Goal: Find specific page/section: Find specific page/section

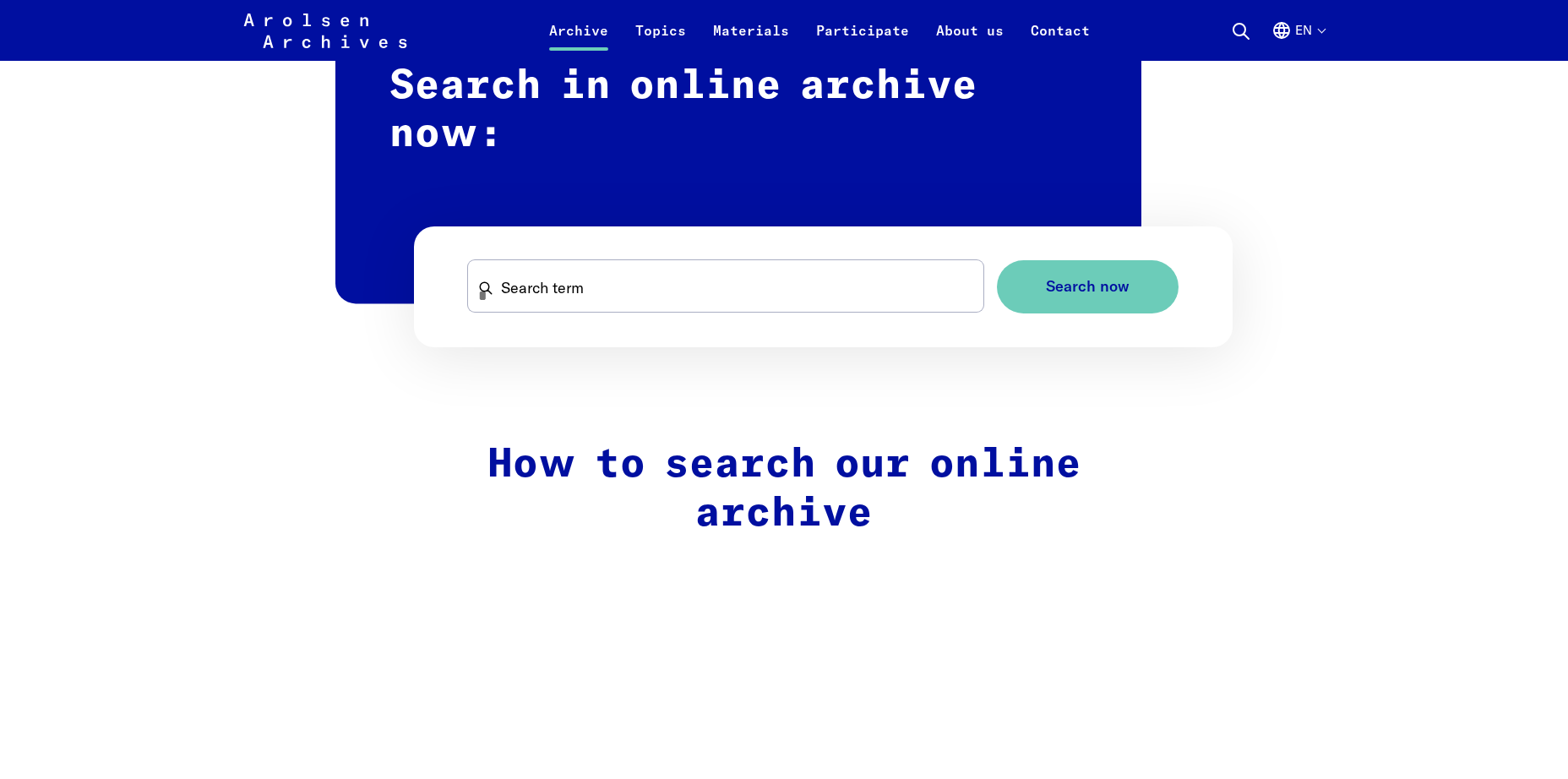
scroll to position [1051, 0]
click at [582, 75] on h2 "Search in online archive now:" at bounding box center [738, 166] width 806 height 275
click at [1068, 282] on span "Search now" at bounding box center [1080, 286] width 83 height 17
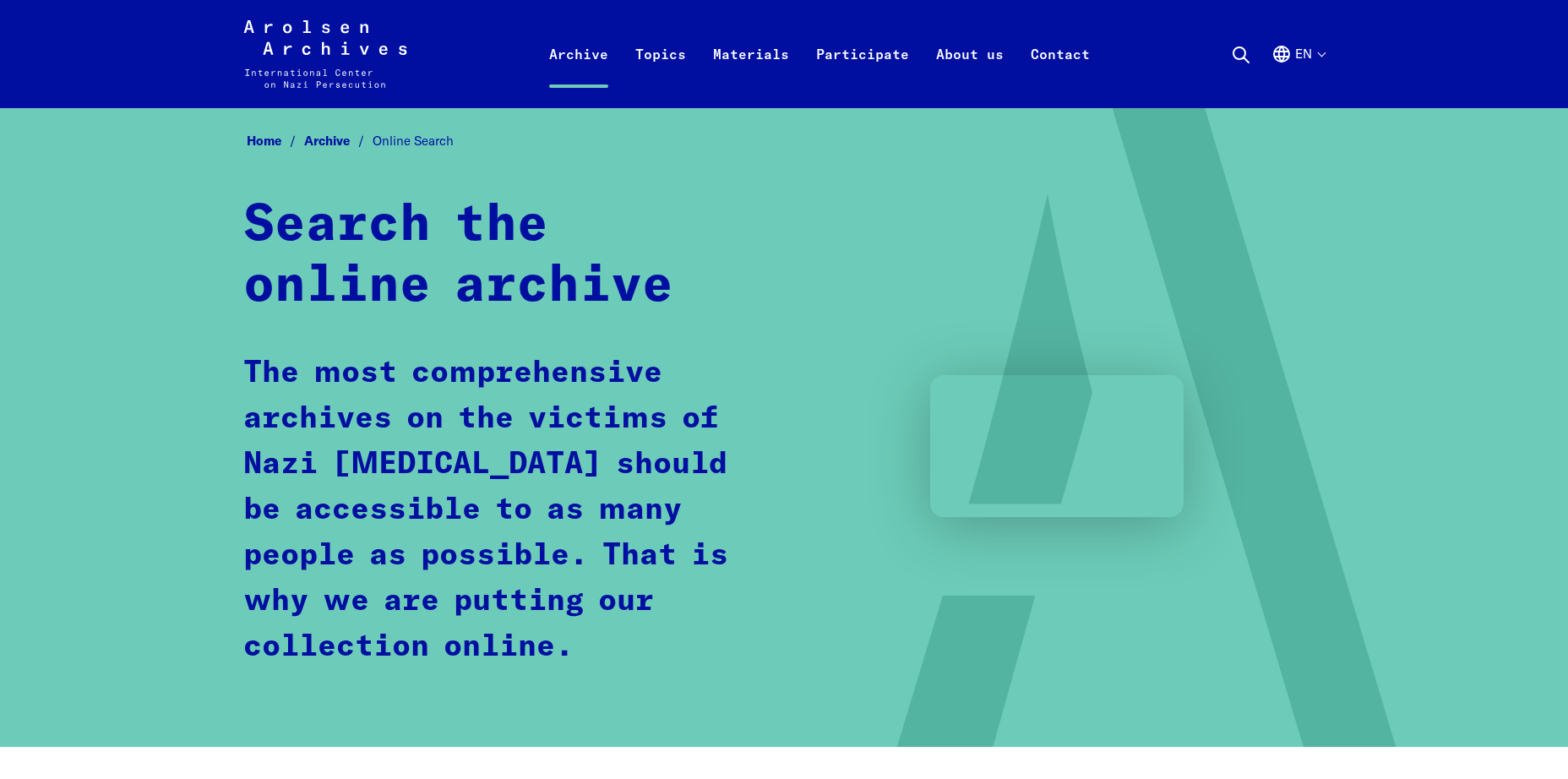
scroll to position [0, 0]
click at [810, 658] on div "Search the online archive The most comprehensive archives on the victims of Naz…" at bounding box center [784, 449] width 1082 height 509
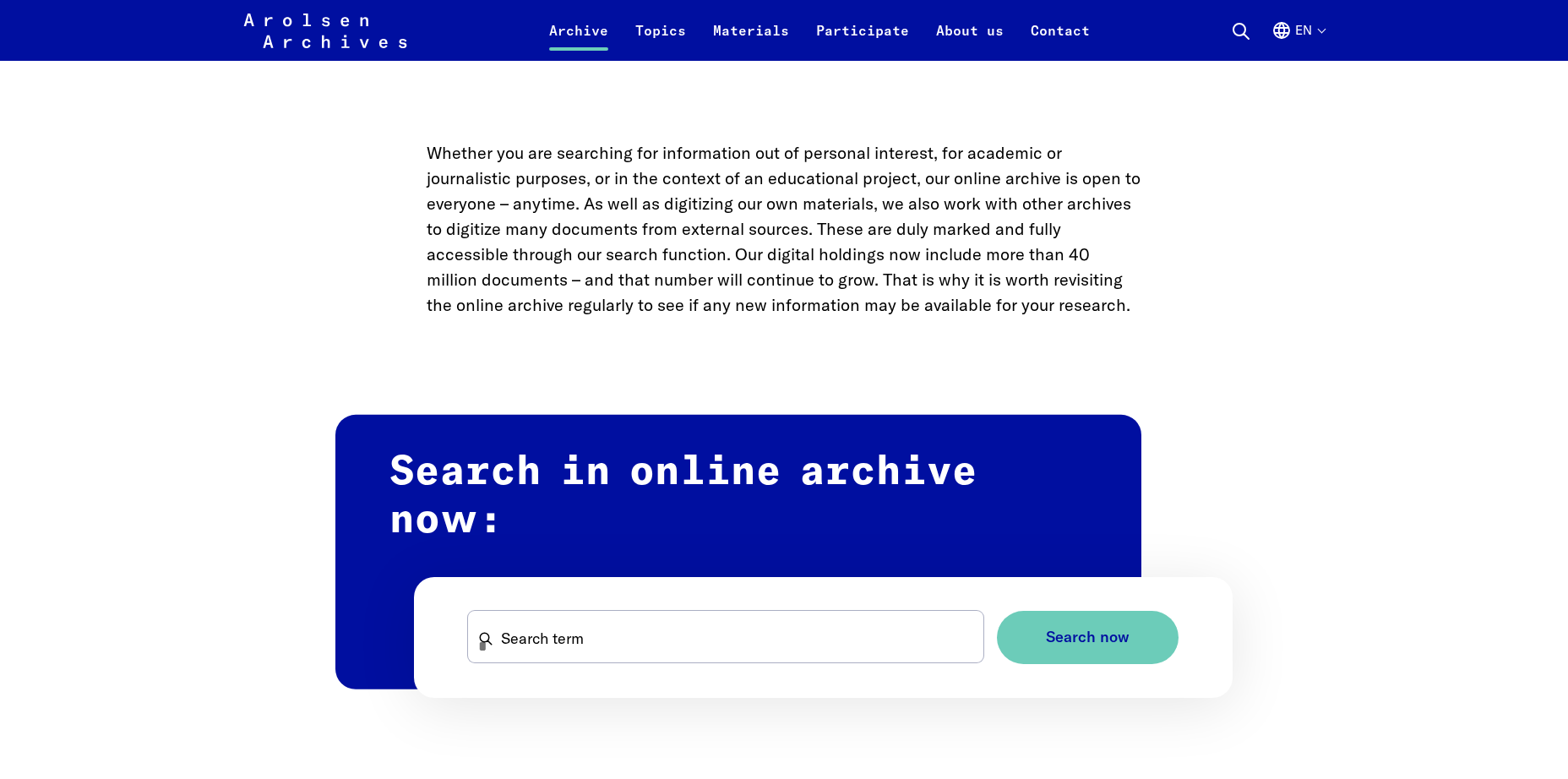
scroll to position [701, 0]
click at [1052, 641] on span "Search now" at bounding box center [1080, 637] width 83 height 17
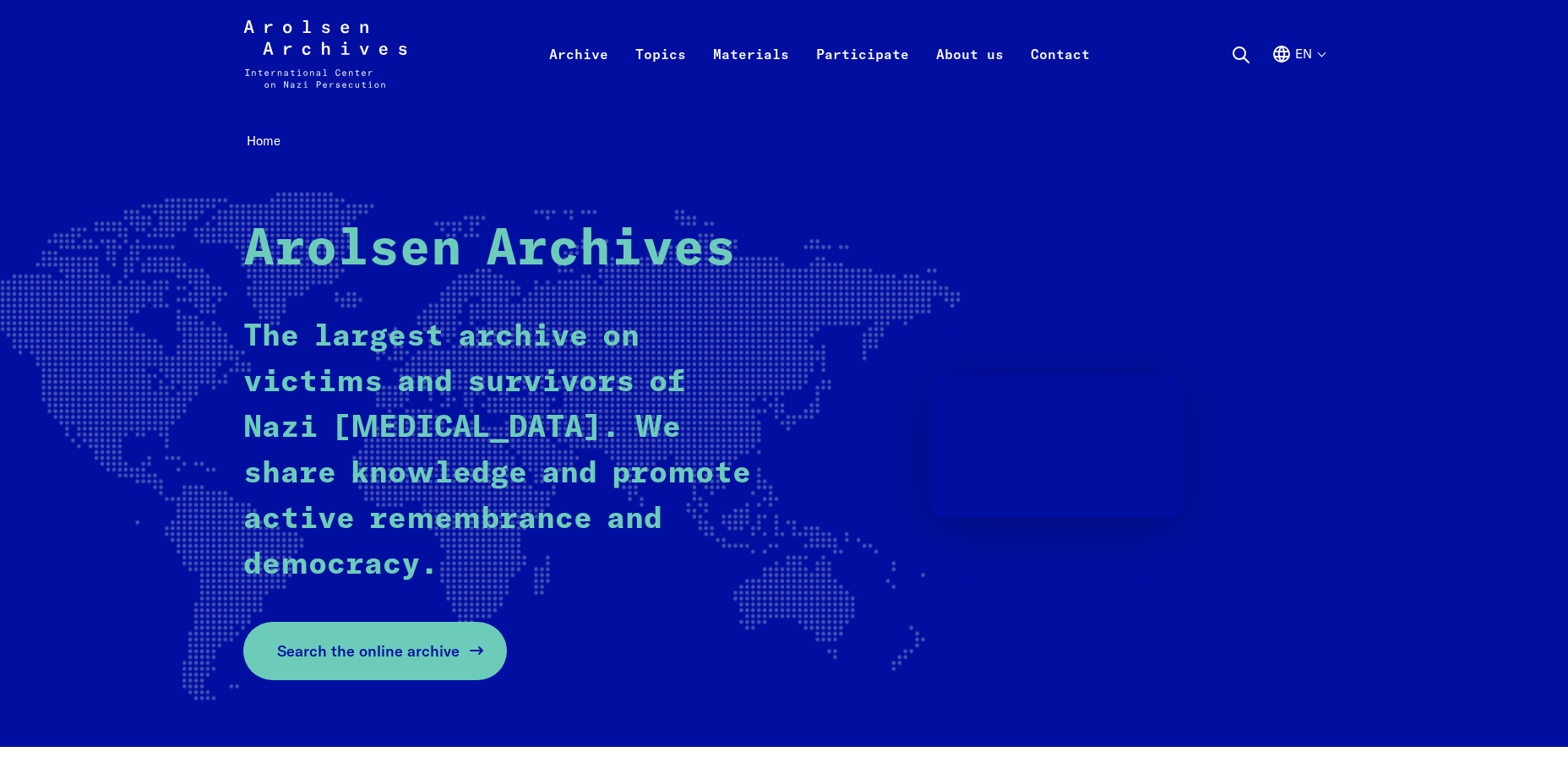
click at [439, 653] on span "Search the online archive" at bounding box center [368, 651] width 182 height 23
click at [392, 649] on span "Search the online archive" at bounding box center [368, 651] width 182 height 23
